Goal: Find specific page/section: Find specific page/section

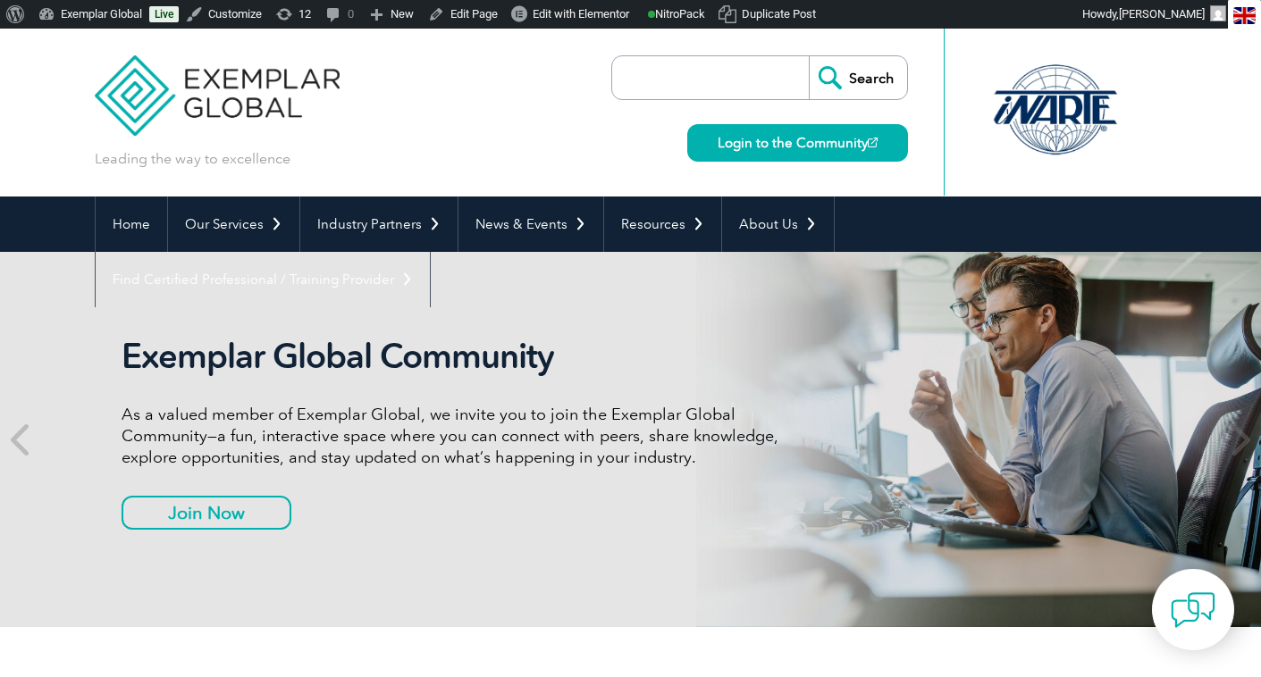
click at [676, 76] on input "search" at bounding box center [715, 77] width 188 height 43
type input "hub"
click at [809, 56] on input "Search" at bounding box center [858, 77] width 98 height 43
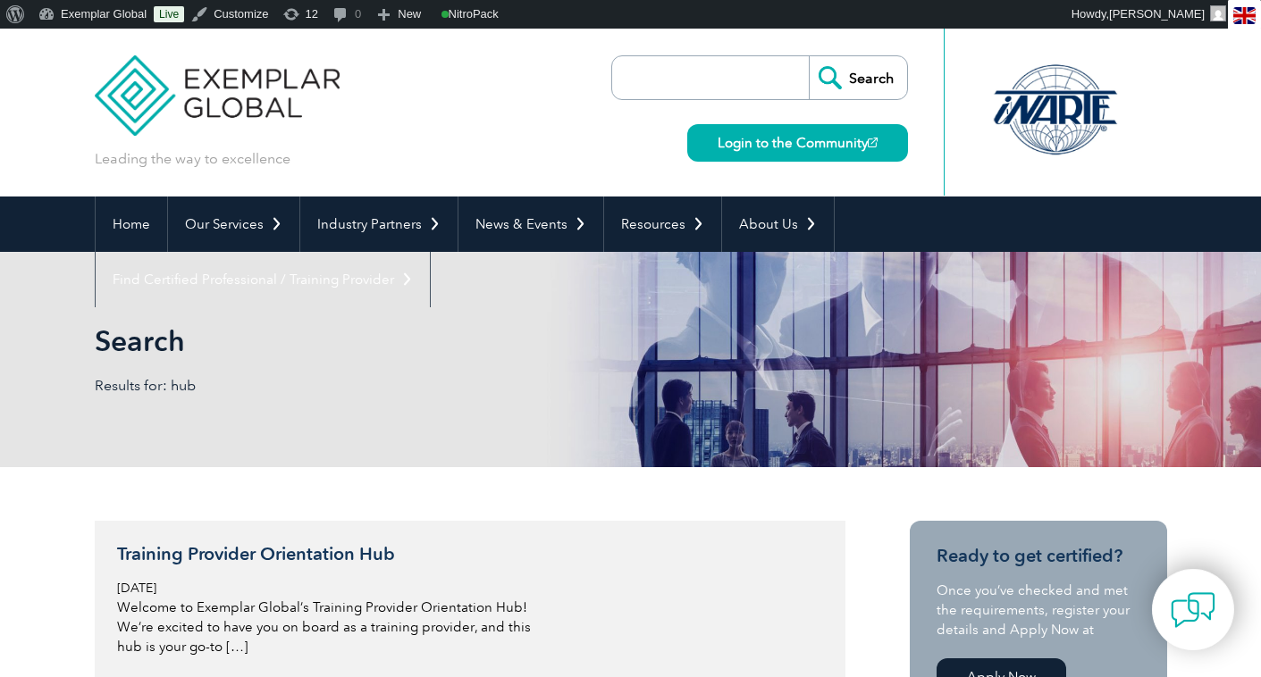
click at [231, 544] on h3 "Training Provider Orientation Hub" at bounding box center [328, 554] width 423 height 22
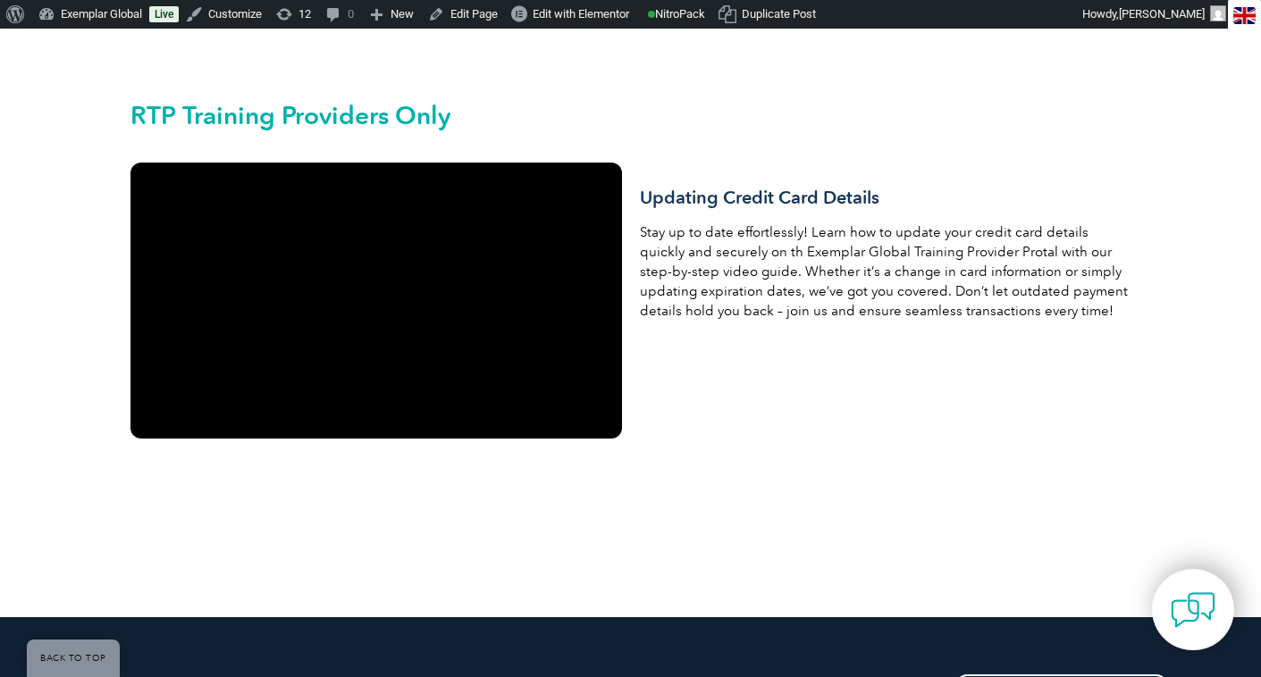
scroll to position [3133, 0]
